Goal: Task Accomplishment & Management: Manage account settings

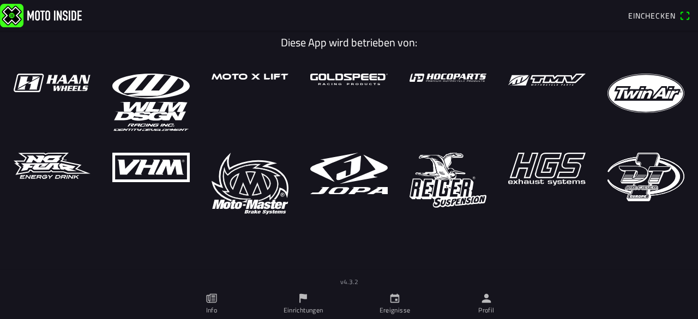
click at [646, 16] on span "Einchecken" at bounding box center [651, 15] width 47 height 11
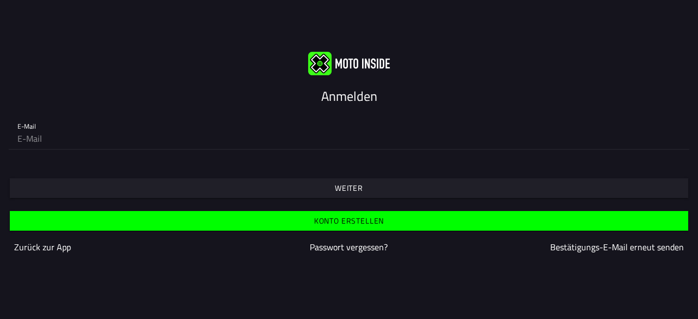
click at [75, 137] on input "email" at bounding box center [348, 139] width 663 height 22
type input "[EMAIL_ADDRESS][DOMAIN_NAME]"
click at [0, 0] on slot "Weiter" at bounding box center [0, 0] width 0 height 0
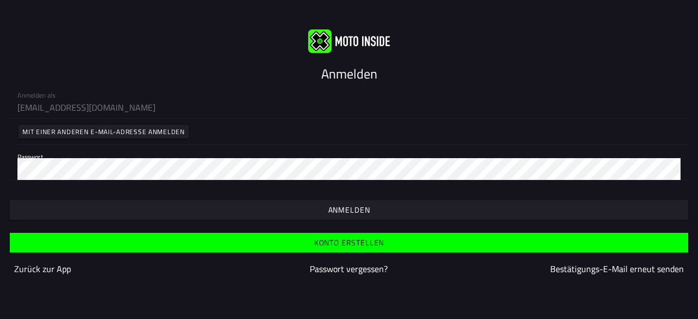
click at [0, 0] on slot "Anmelden" at bounding box center [0, 0] width 0 height 0
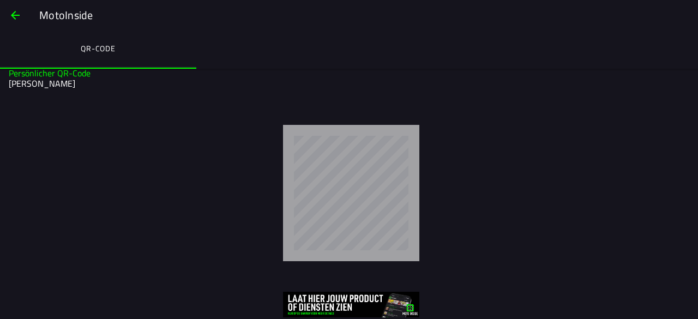
scroll to position [22, 0]
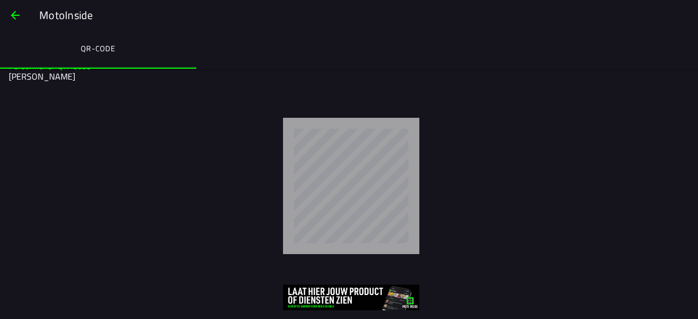
click at [16, 17] on span "button" at bounding box center [15, 15] width 13 height 26
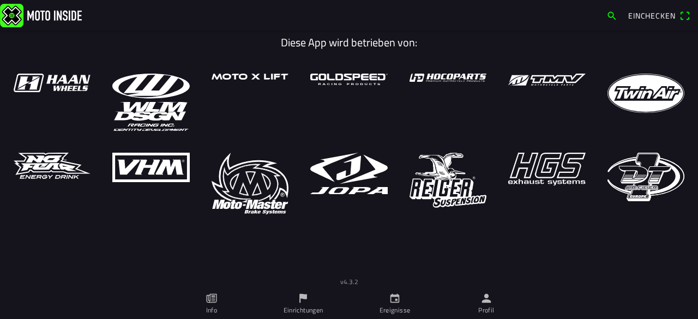
click at [488, 305] on link "Profil" at bounding box center [487, 304] width 92 height 31
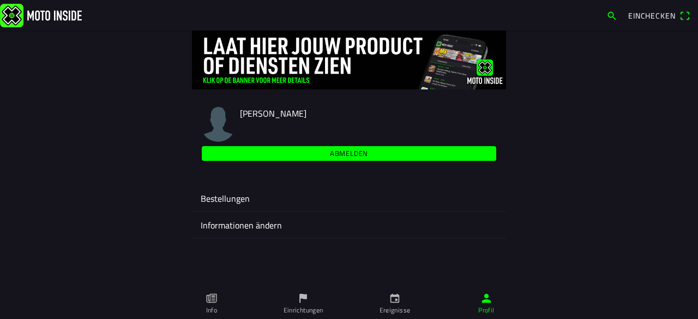
click at [0, 0] on slot "Abmelden" at bounding box center [0, 0] width 0 height 0
